Goal: Task Accomplishment & Management: Use online tool/utility

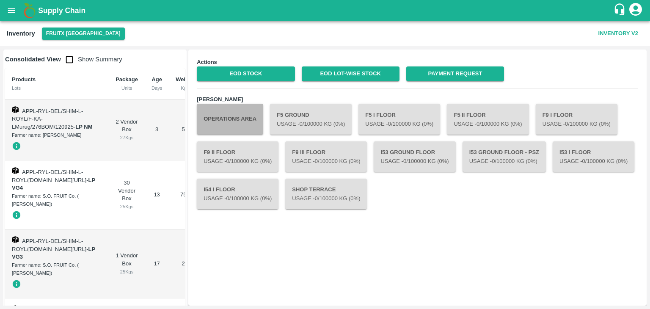
click at [244, 113] on button "Operations Area" at bounding box center [230, 119] width 66 height 30
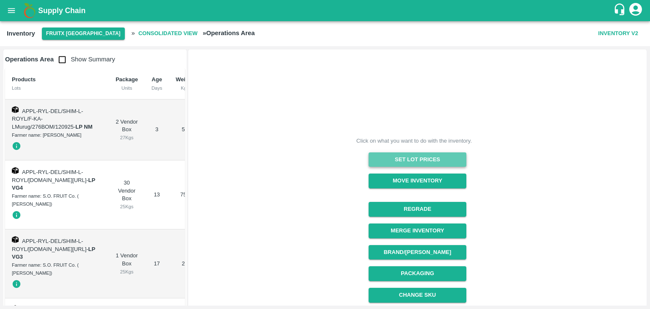
click at [397, 154] on button "Set Lot Prices" at bounding box center [417, 159] width 98 height 15
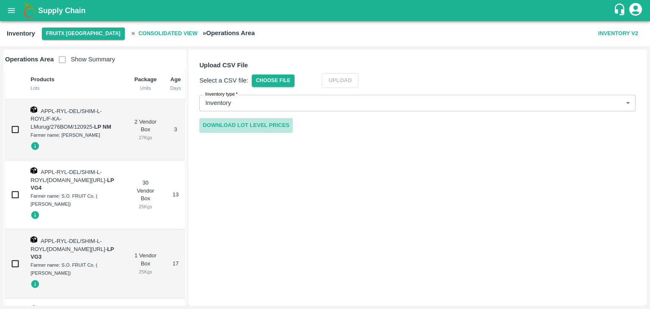
click at [283, 122] on link "Download Lot Level Prices" at bounding box center [245, 125] width 93 height 15
click at [286, 82] on span "Choose File" at bounding box center [273, 80] width 43 height 12
click at [0, 0] on input "Choose File" at bounding box center [0, 0] width 0 height 0
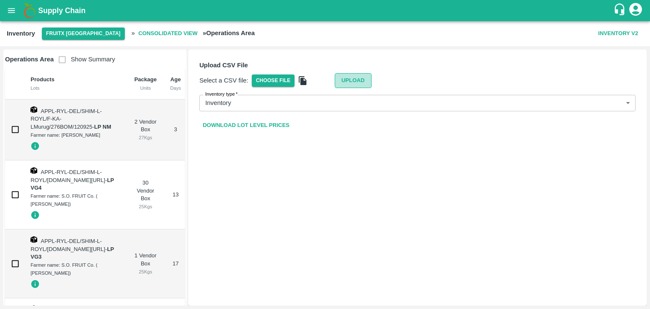
click at [362, 80] on button "Upload" at bounding box center [352, 80] width 37 height 15
